Goal: Communication & Community: Connect with others

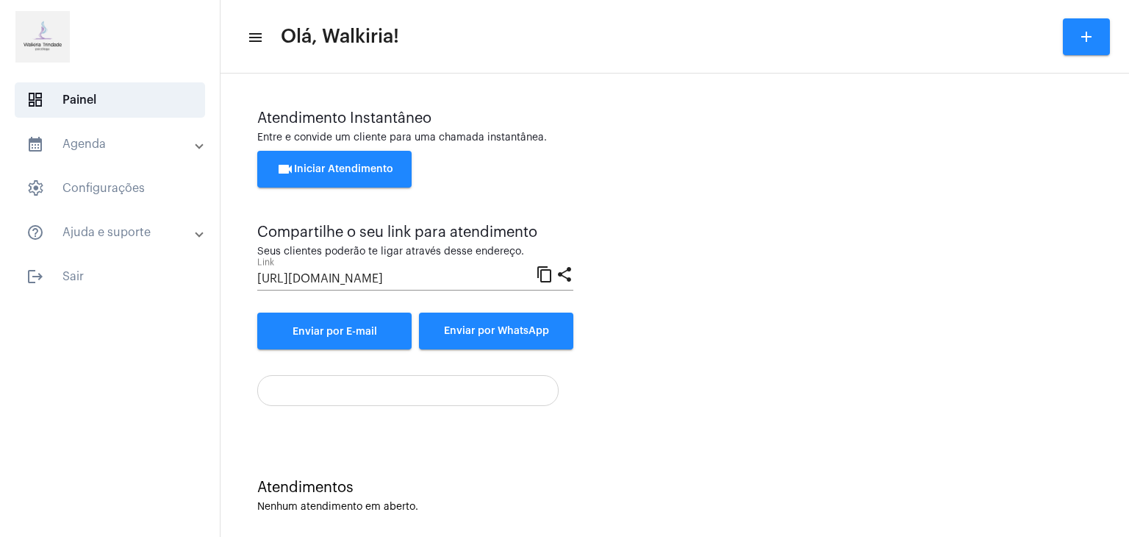
click at [546, 271] on mat-icon "content_copy" at bounding box center [545, 274] width 18 height 18
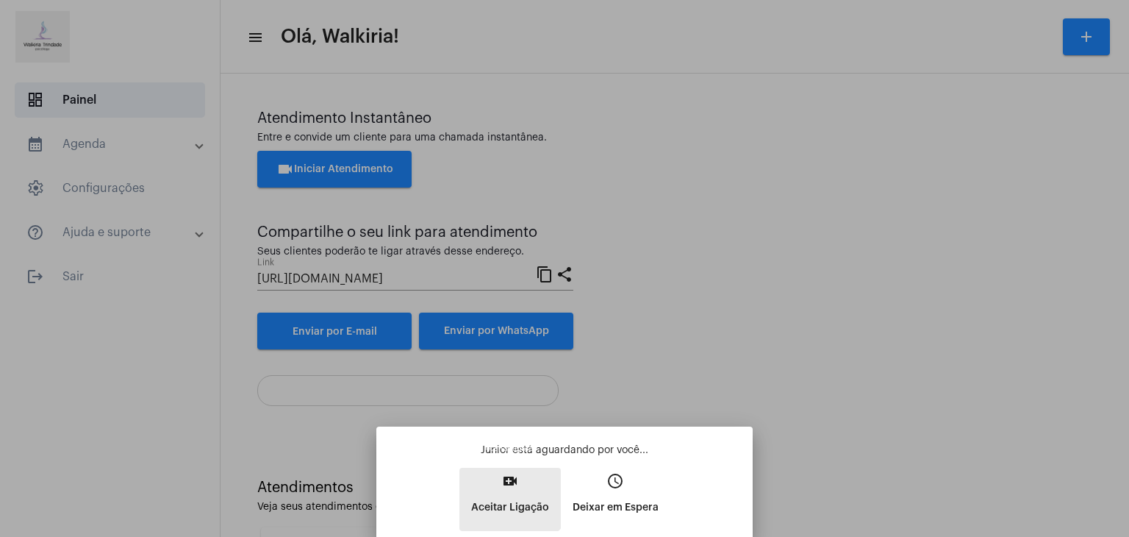
click at [503, 480] on mat-icon "video_call" at bounding box center [510, 481] width 18 height 18
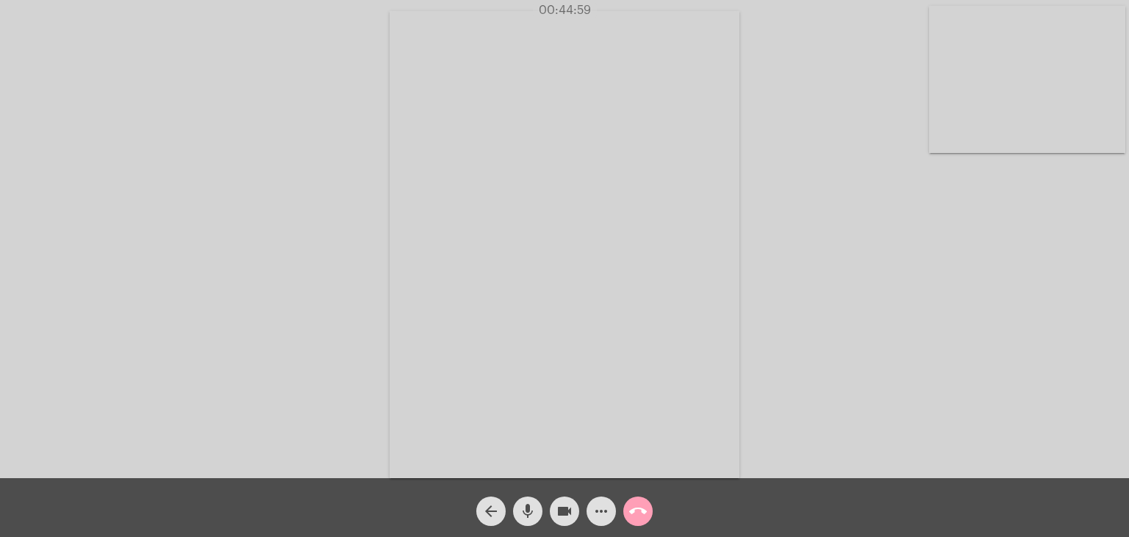
click at [634, 512] on mat-icon "call_end" at bounding box center [638, 511] width 18 height 18
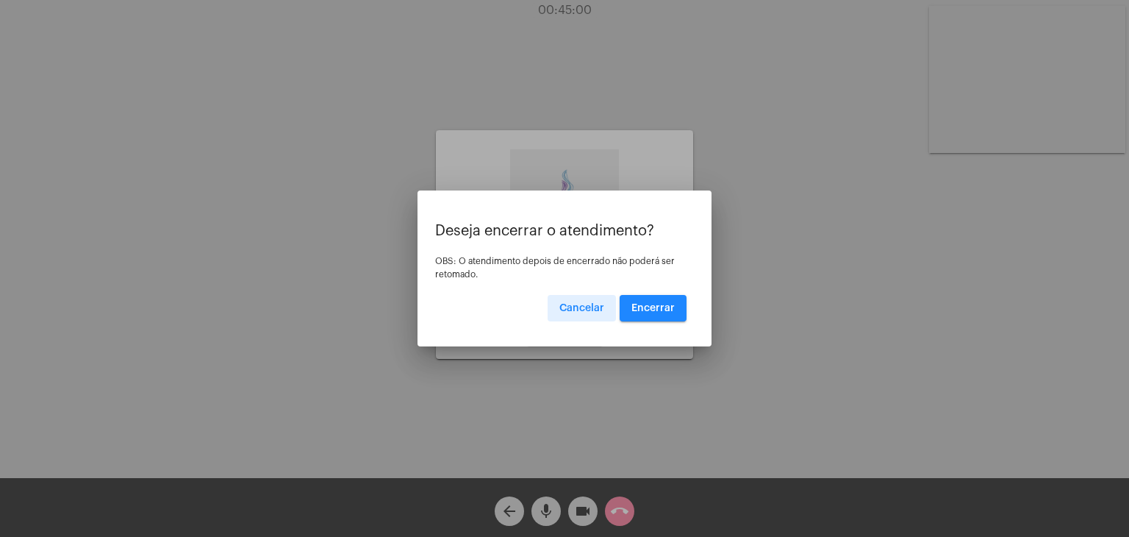
click at [650, 314] on button "Encerrar" at bounding box center [653, 308] width 67 height 26
